Goal: Task Accomplishment & Management: Use online tool/utility

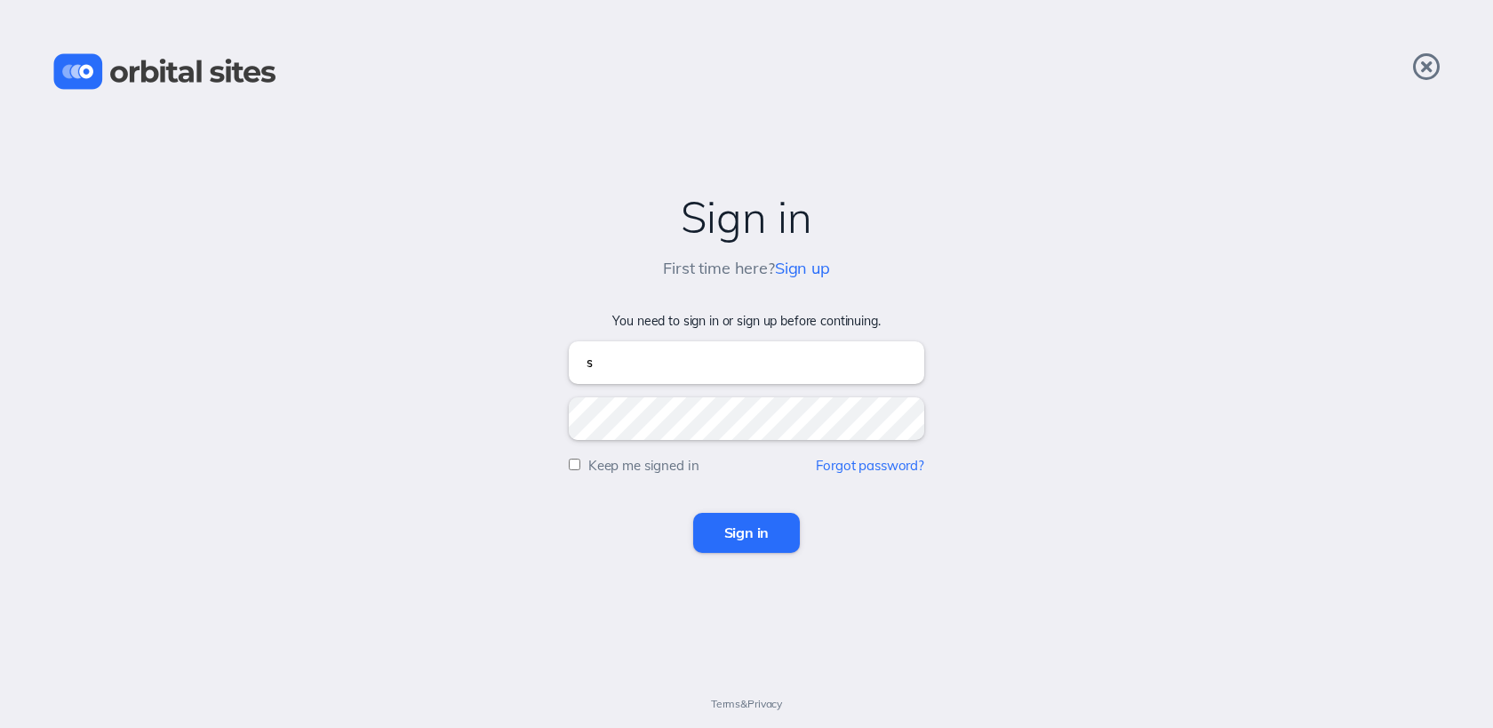
type input "sky@heightschurch.com"
click at [693, 513] on input "Sign in" at bounding box center [747, 532] width 108 height 39
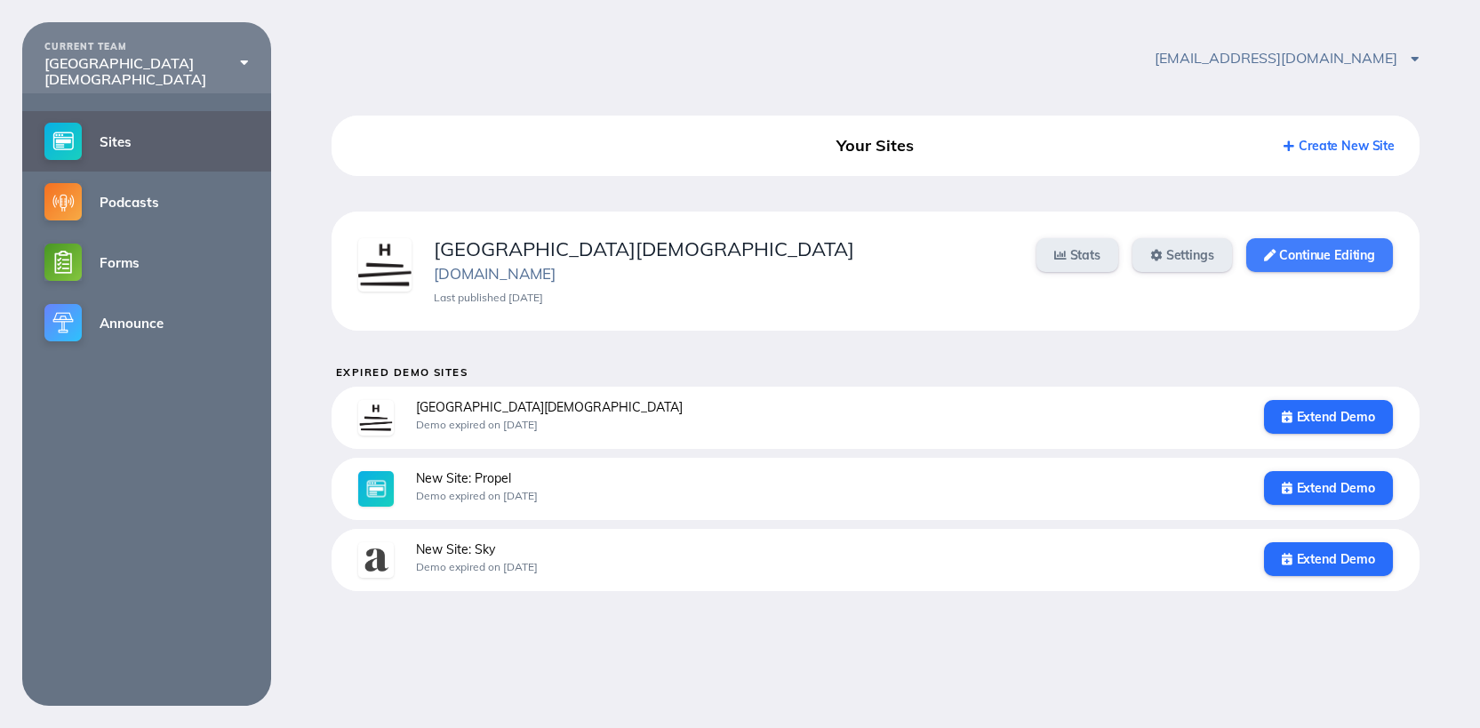
click at [1338, 255] on link "Continue Editing" at bounding box center [1319, 255] width 147 height 34
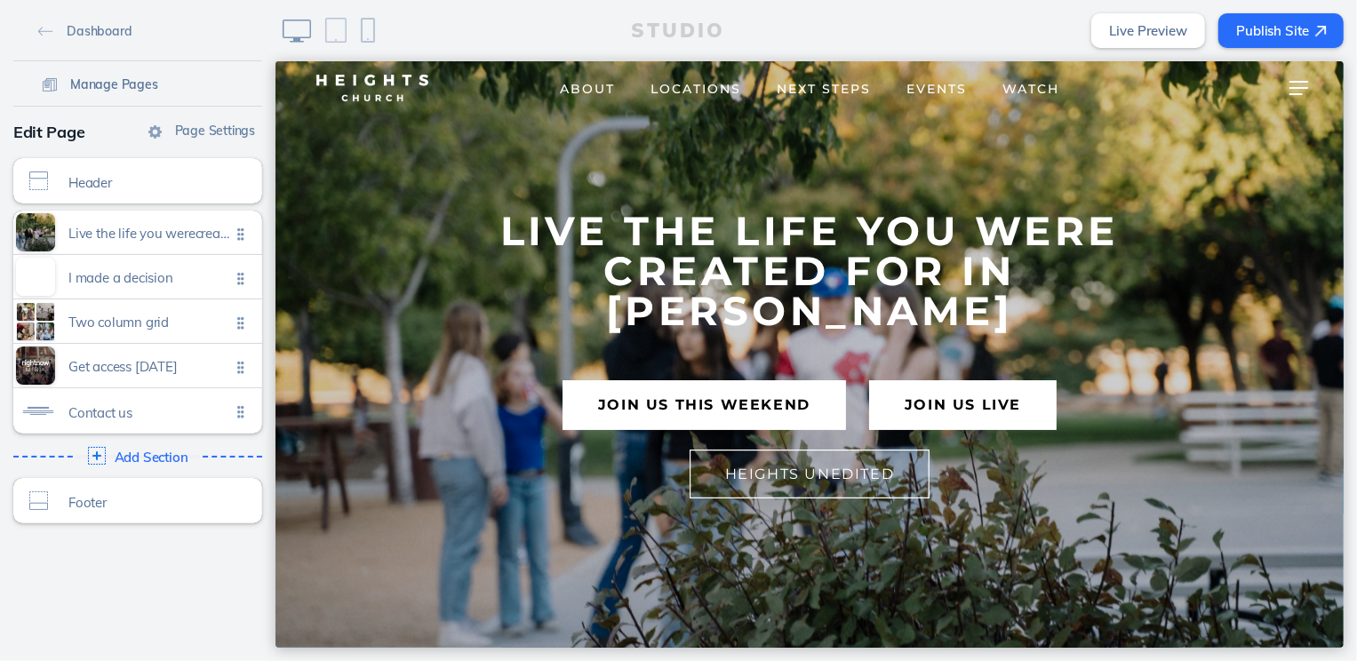
click at [108, 80] on span "Manage Pages" at bounding box center [114, 84] width 88 height 16
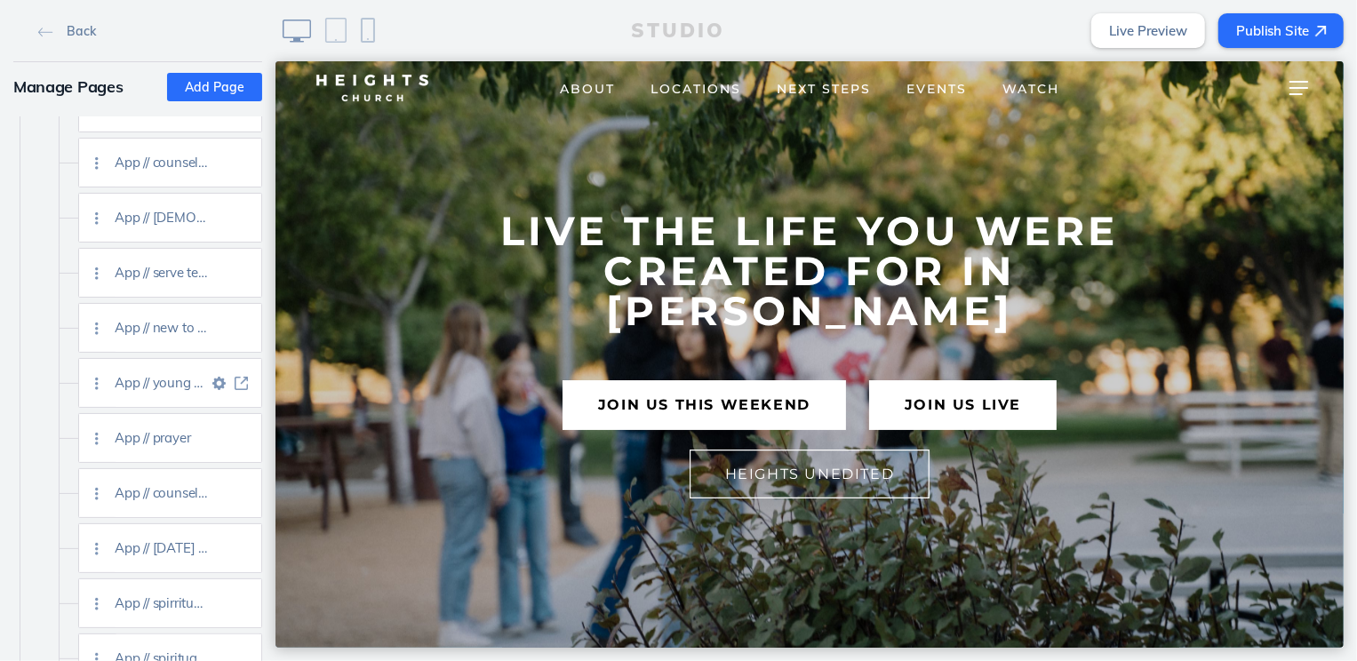
scroll to position [2861, 0]
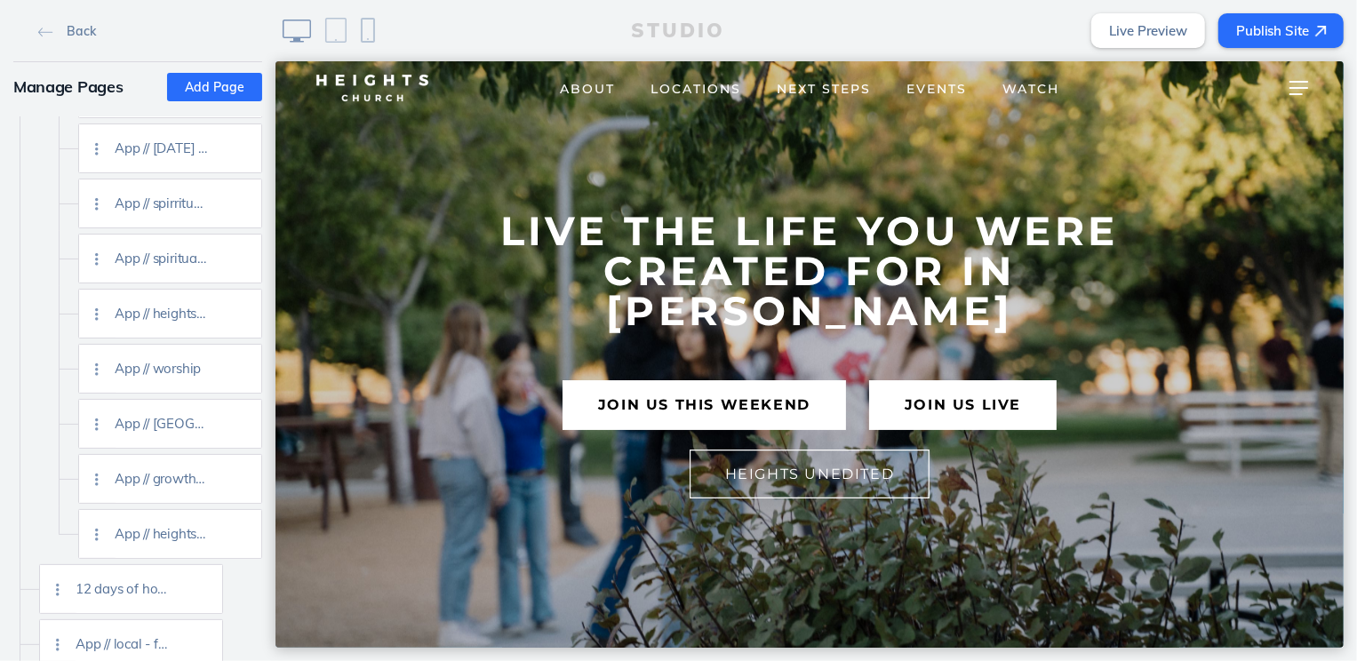
click at [241, 532] on img at bounding box center [241, 534] width 13 height 13
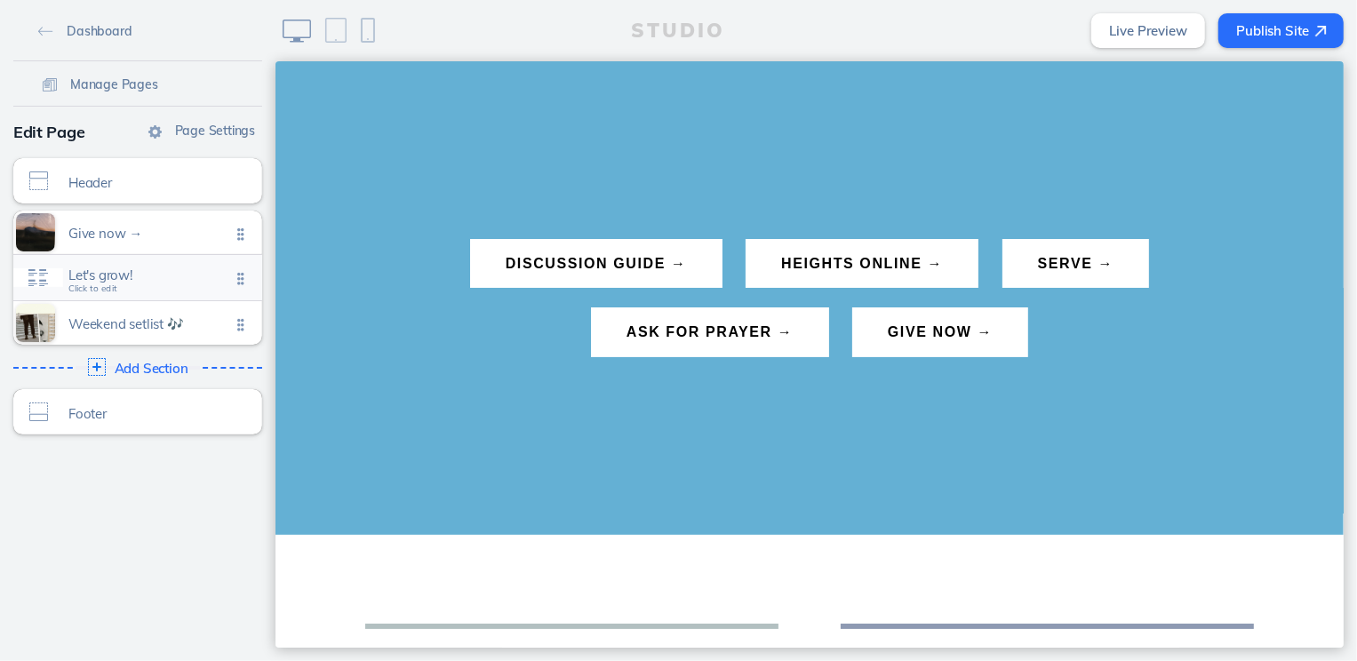
click at [118, 289] on div "Let's grow! Click to edit" at bounding box center [137, 277] width 249 height 45
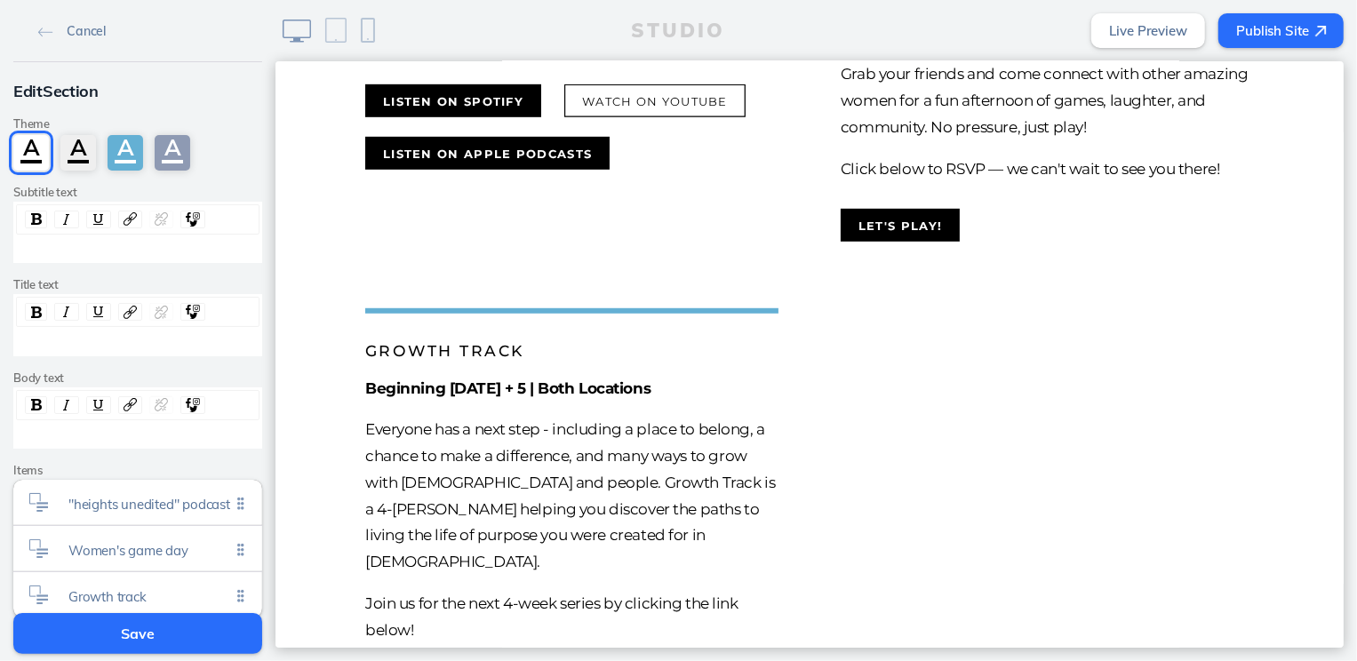
scroll to position [981, 0]
